Goal: Navigation & Orientation: Find specific page/section

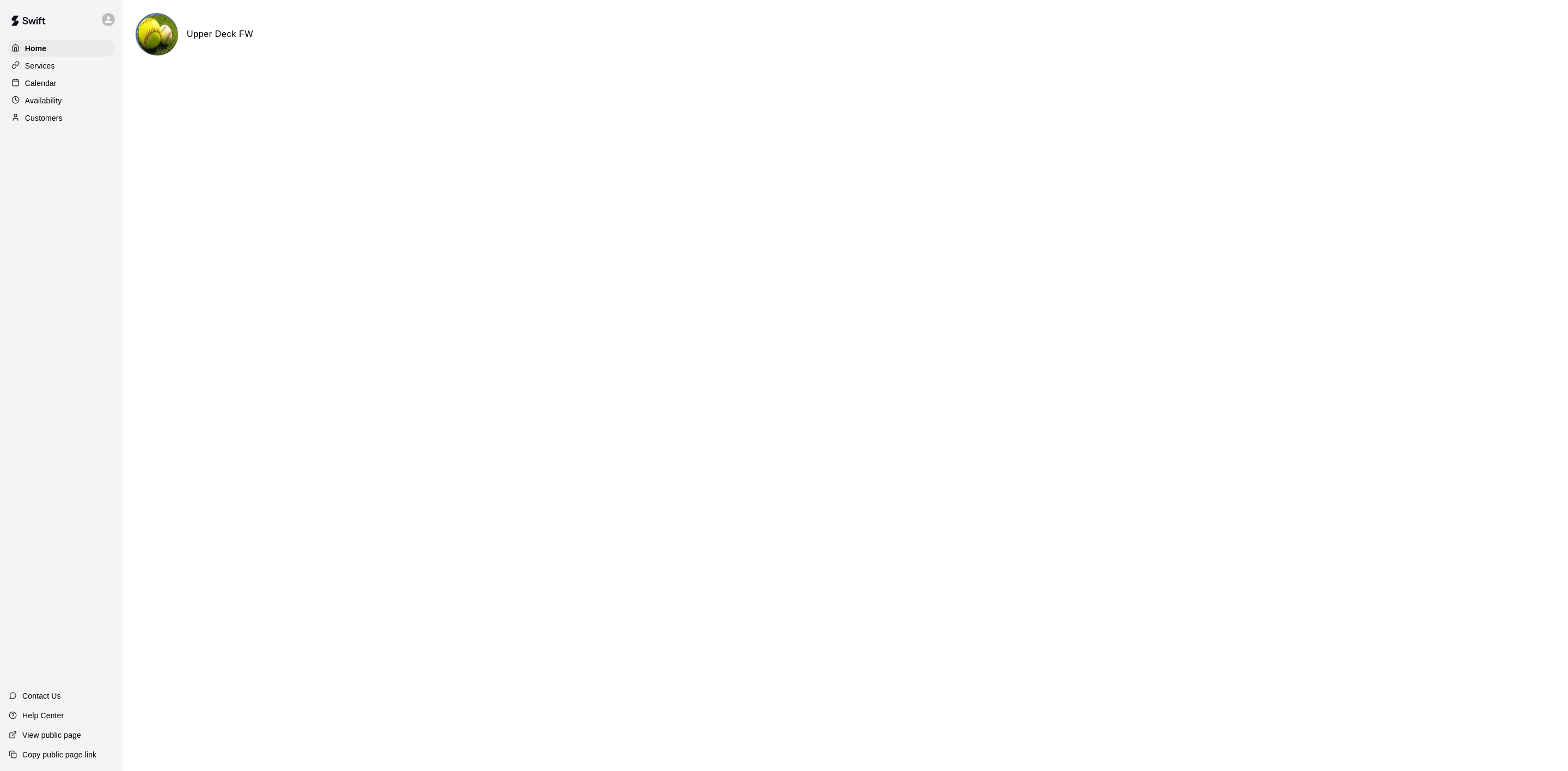
click at [48, 89] on p "Calendar" at bounding box center [41, 83] width 32 height 11
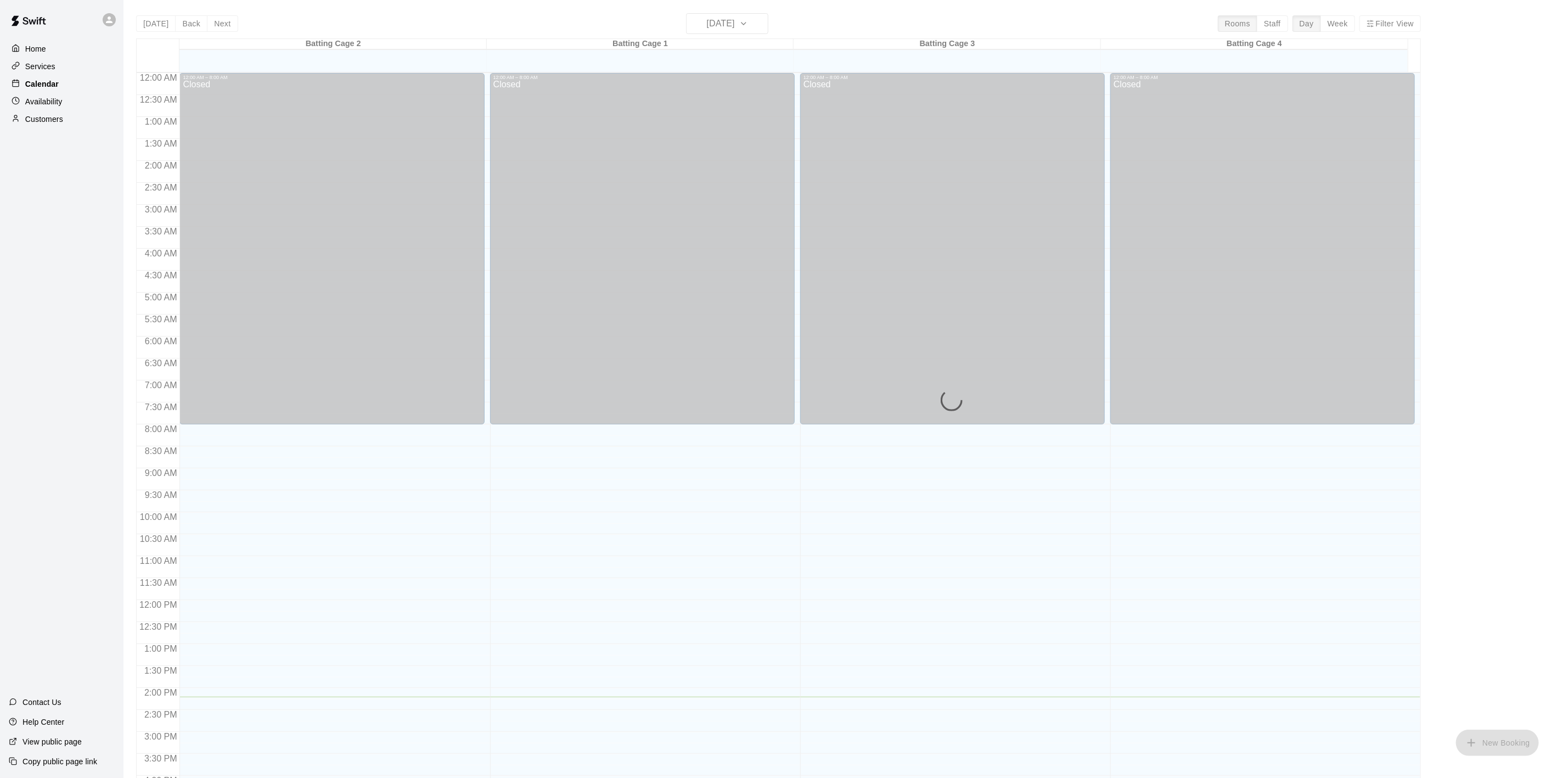
scroll to position [304, 0]
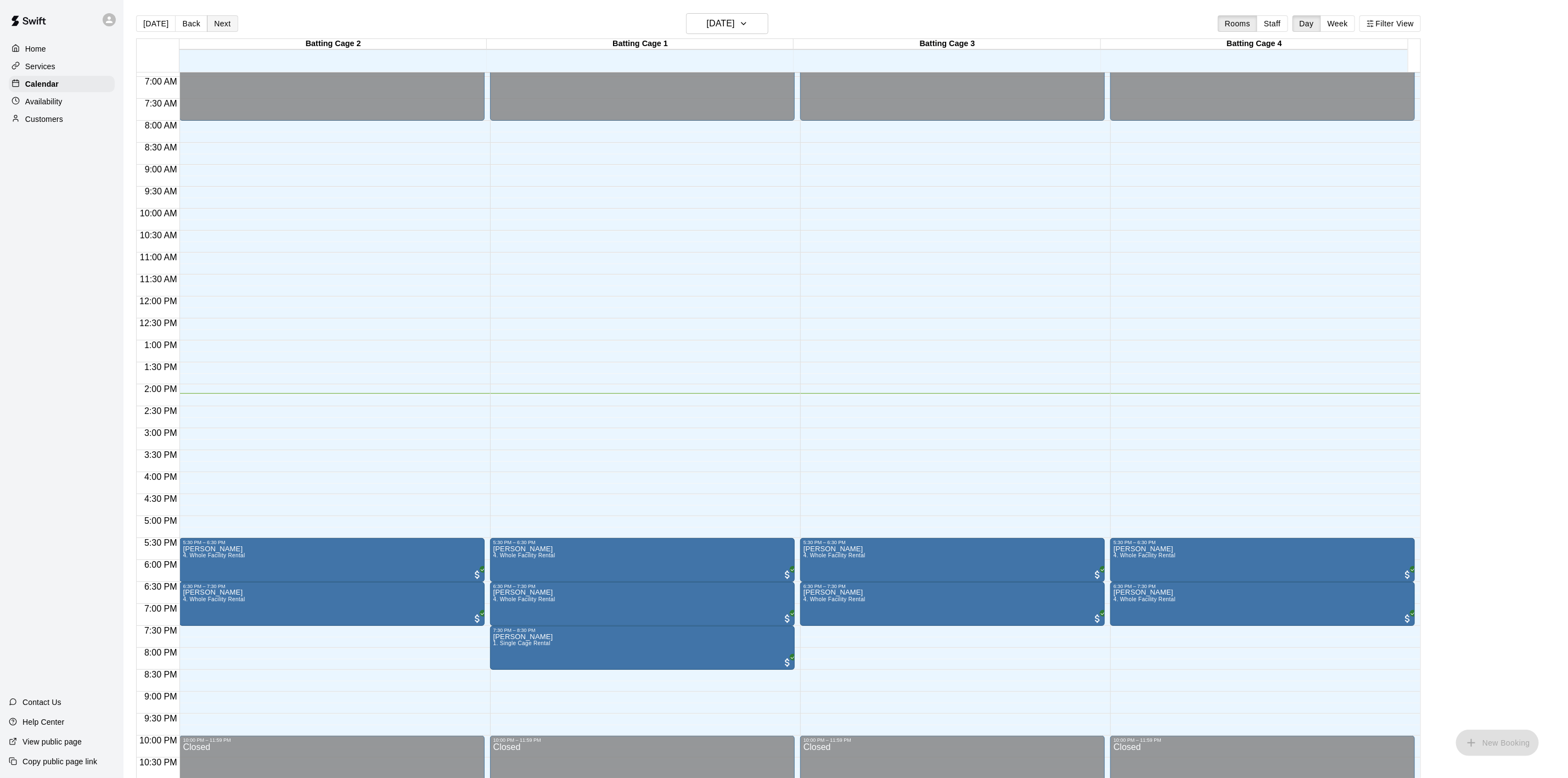
click at [221, 20] on button "Next" at bounding box center [222, 23] width 31 height 17
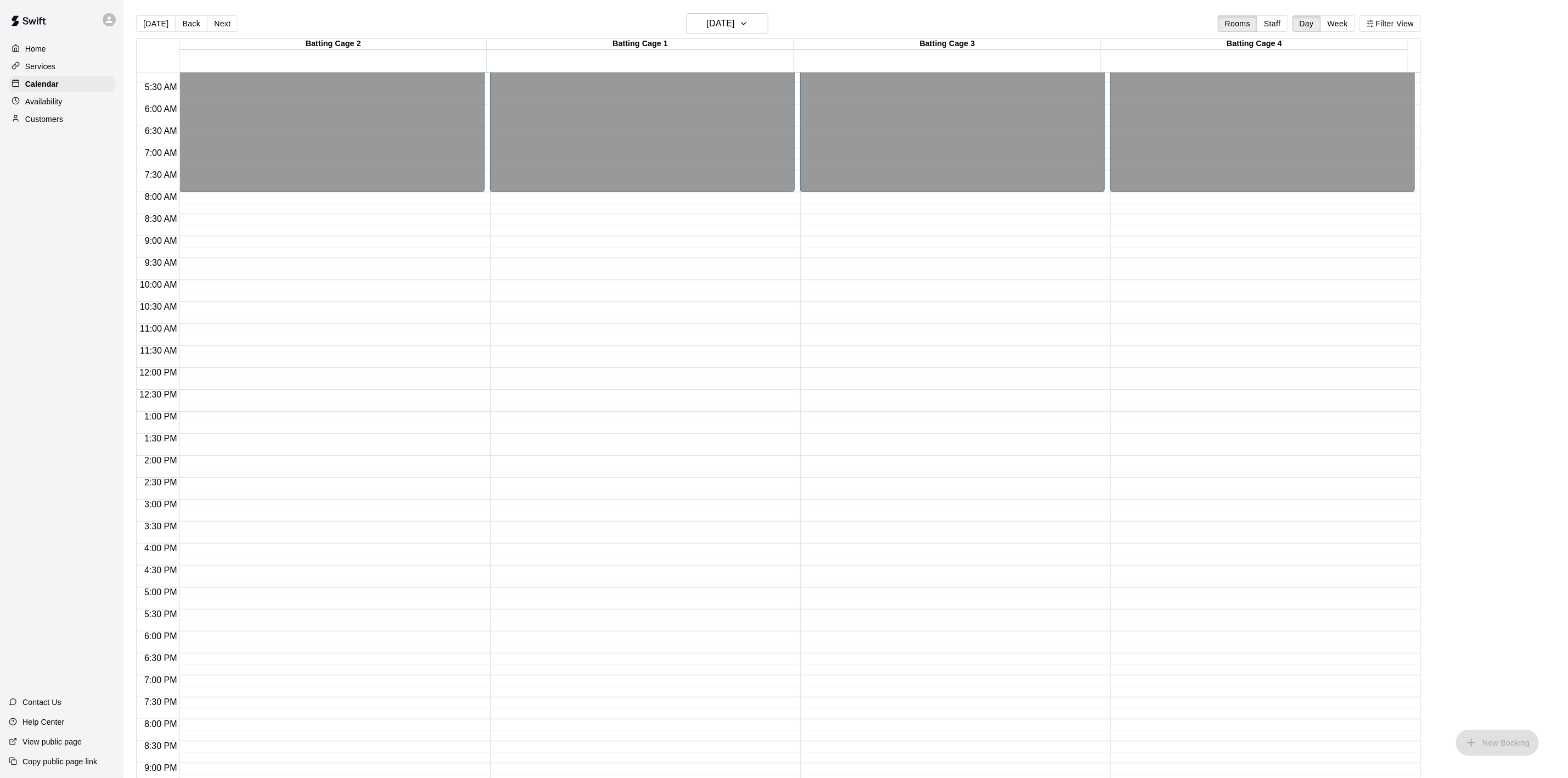
scroll to position [90, 0]
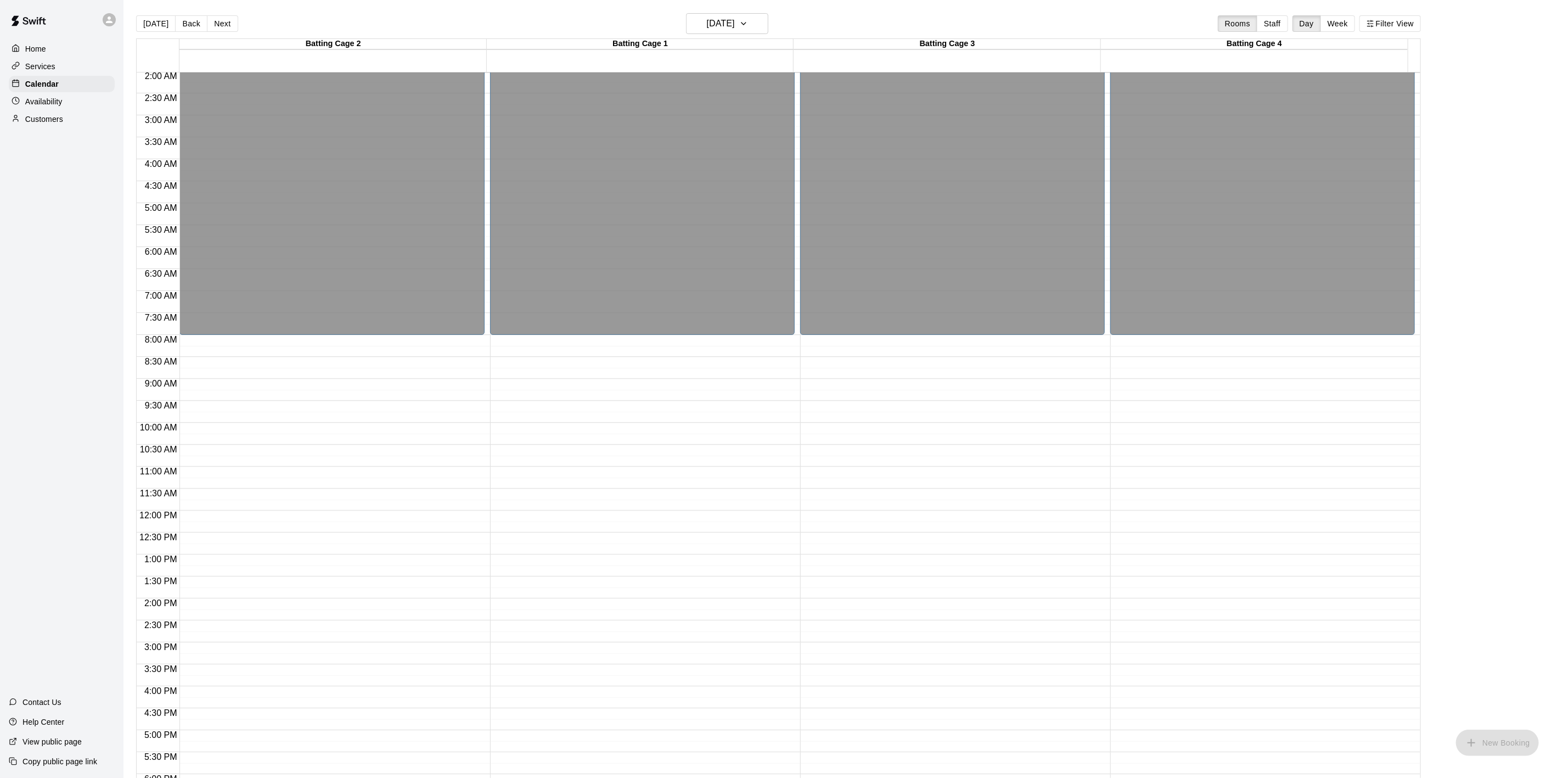
click at [1347, 12] on main "[DATE] Back [DATE][DATE] Rooms Staff Day Week Filter View Batting Cage 2 20 Wed…" at bounding box center [846, 398] width 1445 height 796
click at [1347, 31] on button "Week" at bounding box center [1338, 23] width 34 height 17
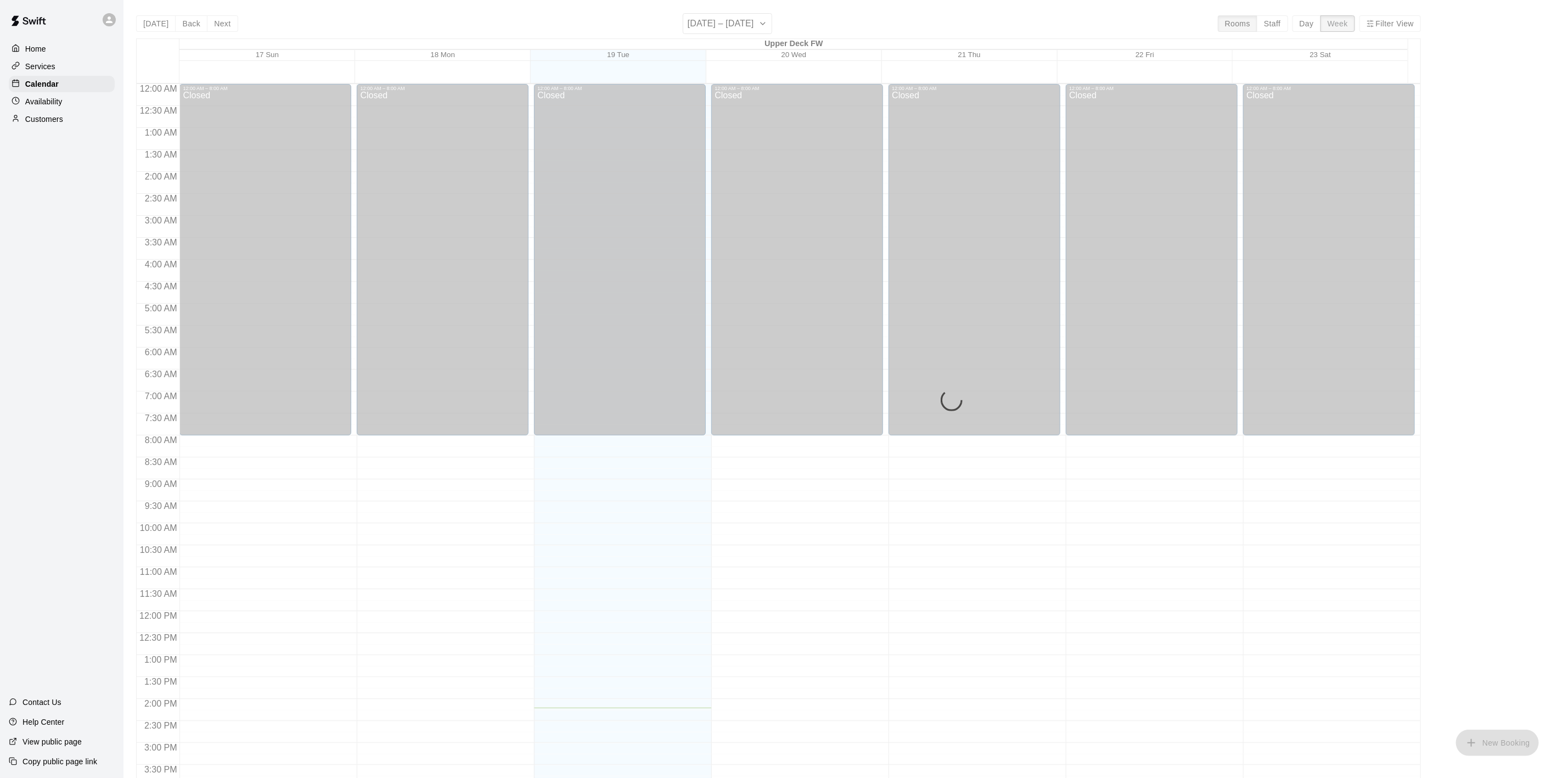
scroll to position [348, 0]
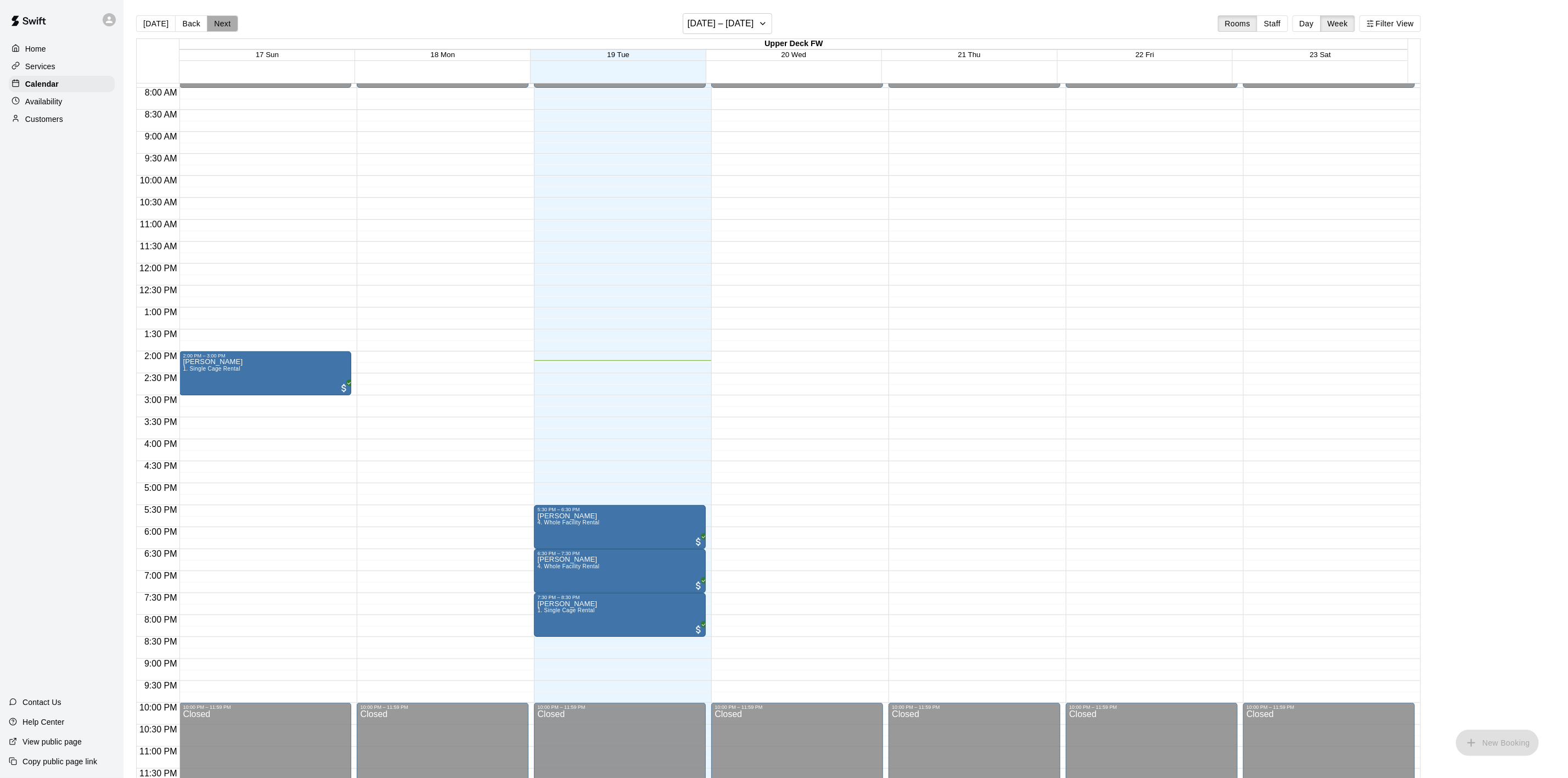
click at [215, 22] on button "Next" at bounding box center [222, 23] width 31 height 17
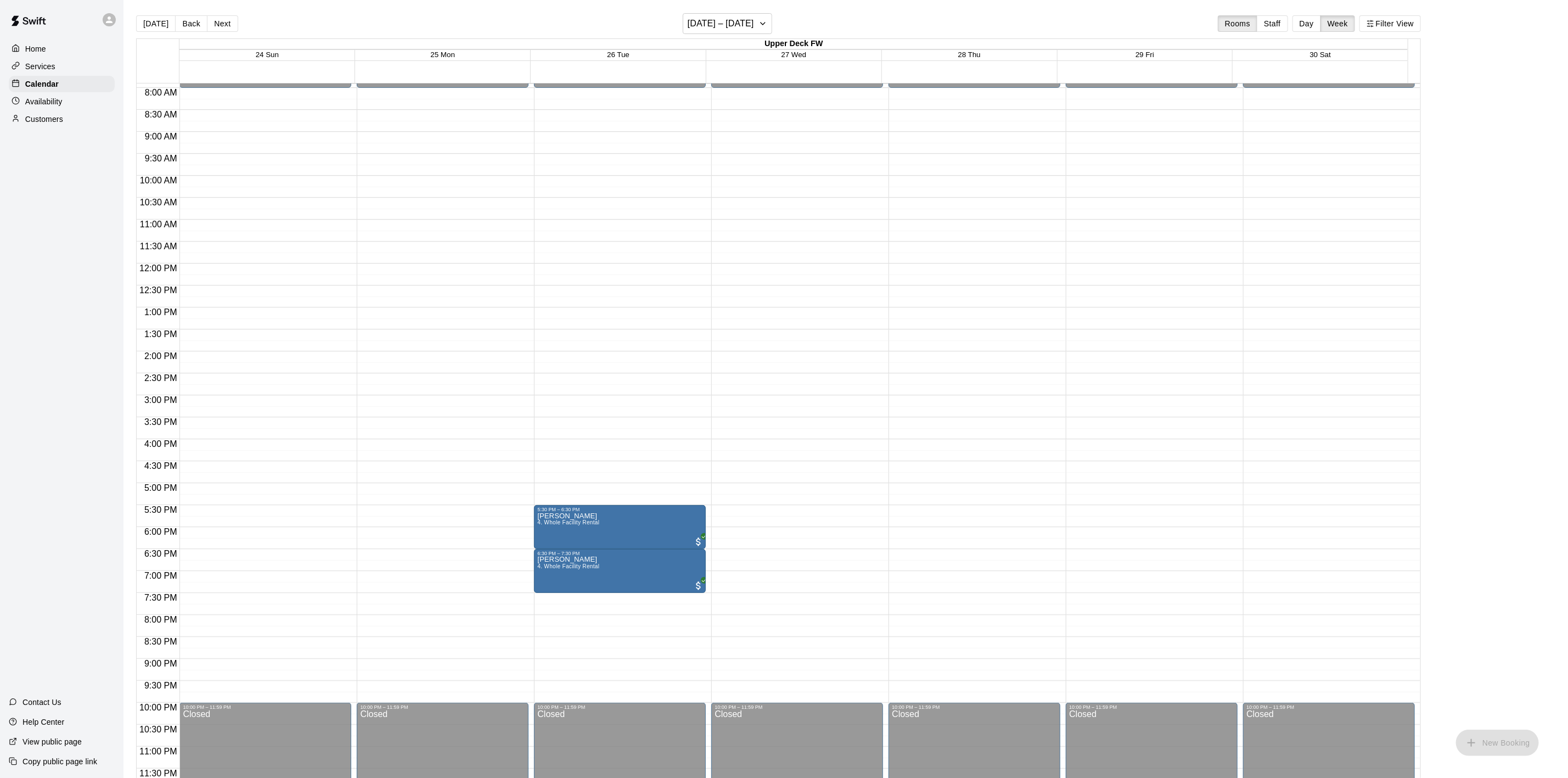
click at [214, 18] on button "Next" at bounding box center [222, 23] width 31 height 17
click at [210, 20] on button "Next" at bounding box center [222, 23] width 31 height 17
click at [212, 20] on button "Next" at bounding box center [222, 23] width 31 height 17
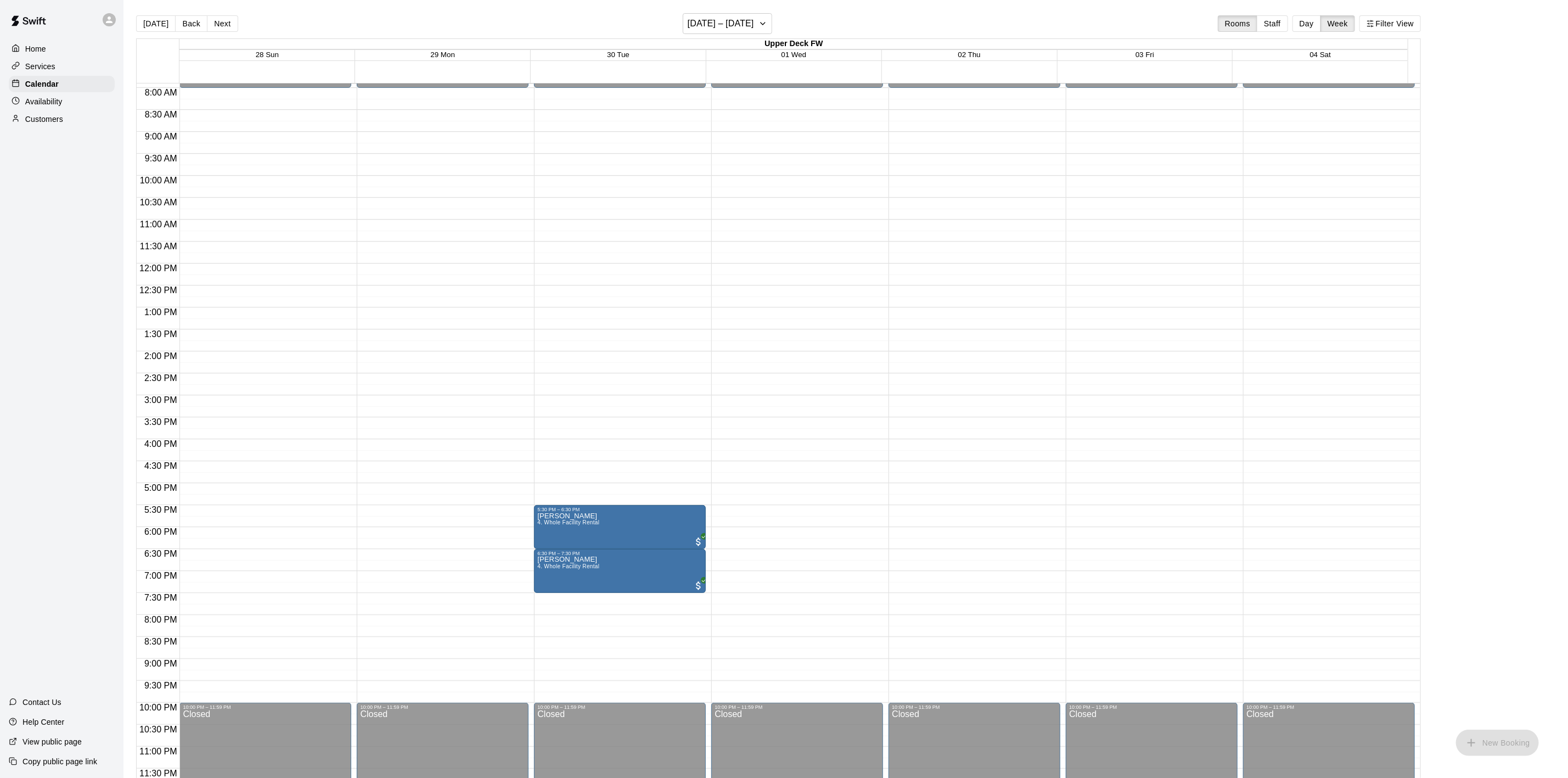
click at [212, 20] on button "Next" at bounding box center [222, 23] width 31 height 17
click at [213, 20] on button "Next" at bounding box center [222, 23] width 31 height 17
click at [213, 22] on button "Next" at bounding box center [222, 23] width 31 height 17
click at [214, 22] on button "Next" at bounding box center [222, 23] width 31 height 17
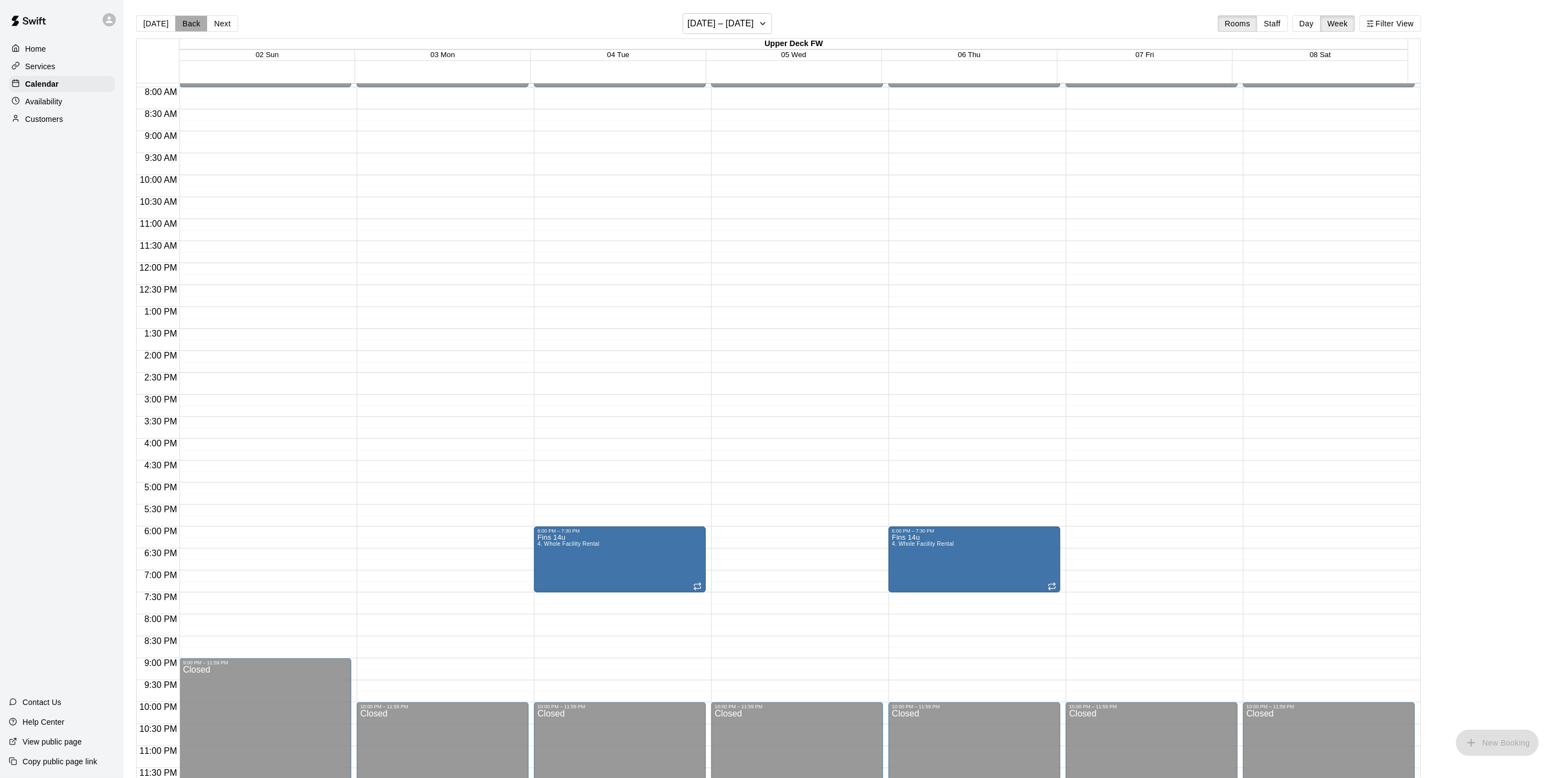
click at [175, 23] on button "Back" at bounding box center [191, 23] width 33 height 17
